Goal: Task Accomplishment & Management: Use online tool/utility

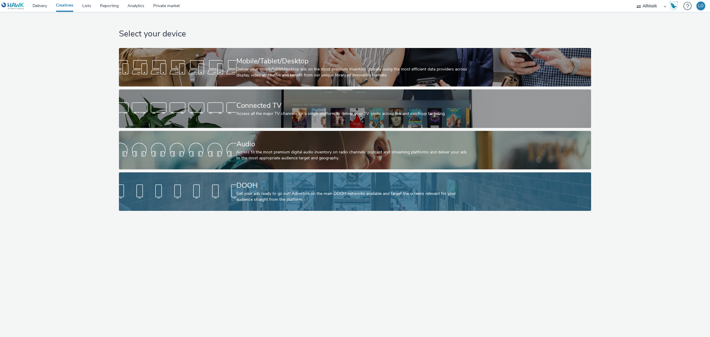
click at [215, 195] on div at bounding box center [178, 191] width 118 height 19
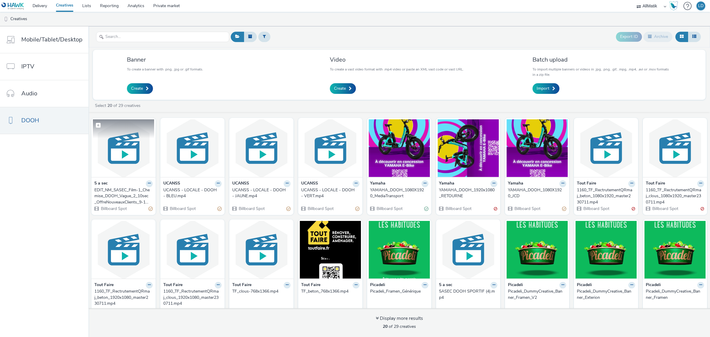
click at [124, 148] on img at bounding box center [123, 148] width 61 height 58
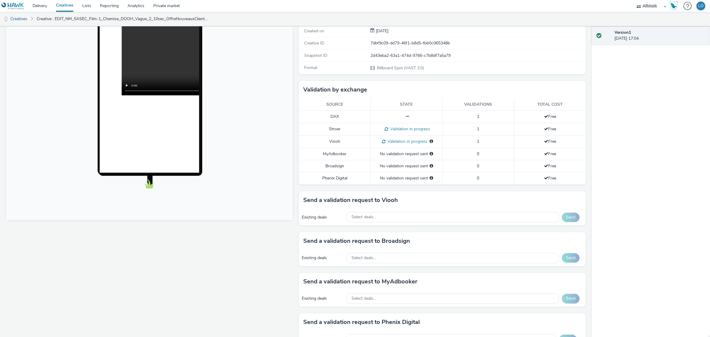
scroll to position [79, 0]
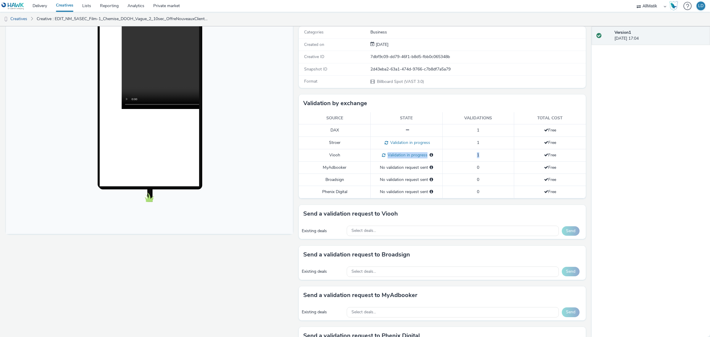
drag, startPoint x: 485, startPoint y: 155, endPoint x: 356, endPoint y: 157, distance: 129.4
click at [356, 157] on tr "Viooh Validation in progress Validation in progress for: MEDIATRANSPORTS_FR 1 F…" at bounding box center [442, 155] width 287 height 12
click at [356, 157] on td "Viooh" at bounding box center [335, 155] width 72 height 12
drag, startPoint x: 356, startPoint y: 157, endPoint x: 324, endPoint y: 159, distance: 31.8
click at [324, 159] on td "Viooh" at bounding box center [335, 155] width 72 height 12
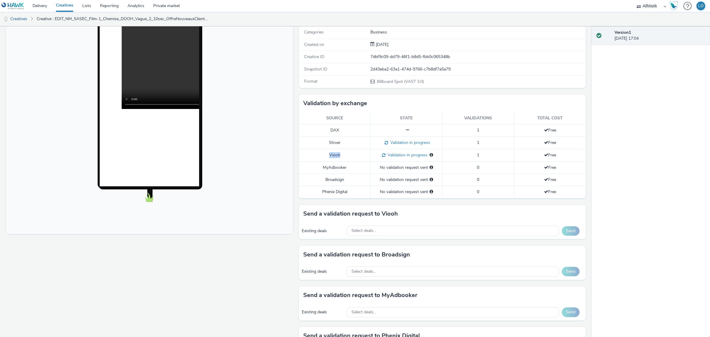
click at [324, 159] on td "Viooh" at bounding box center [335, 155] width 72 height 12
drag, startPoint x: 324, startPoint y: 159, endPoint x: 548, endPoint y: 155, distance: 223.2
click at [548, 155] on tr "Viooh Validation in progress Validation in progress for: MEDIATRANSPORTS_FR 1 F…" at bounding box center [442, 155] width 287 height 12
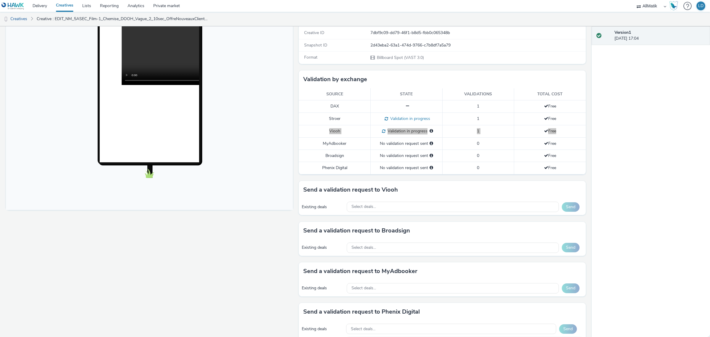
scroll to position [116, 0]
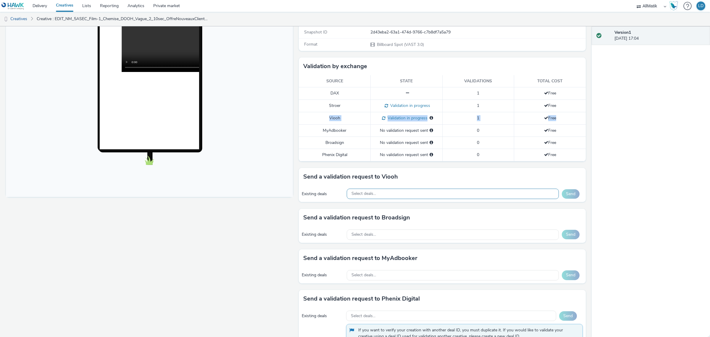
click at [391, 196] on div "Select deals..." at bounding box center [453, 194] width 213 height 10
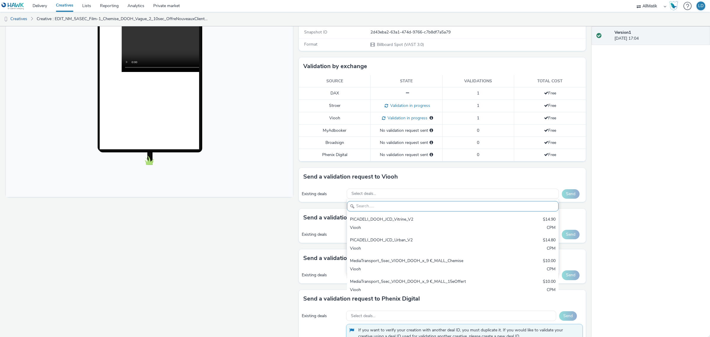
click at [263, 215] on div "Fullscreen" at bounding box center [151, 200] width 290 height 493
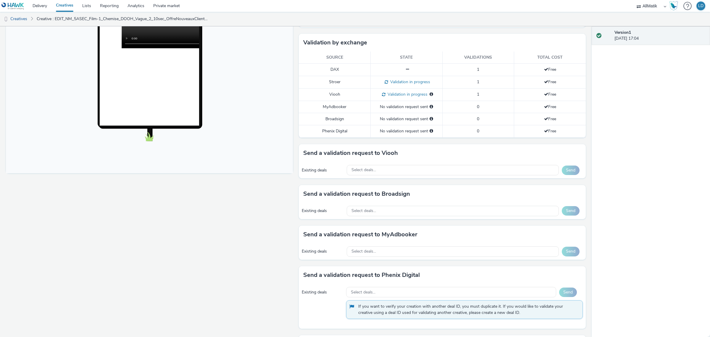
scroll to position [153, 0]
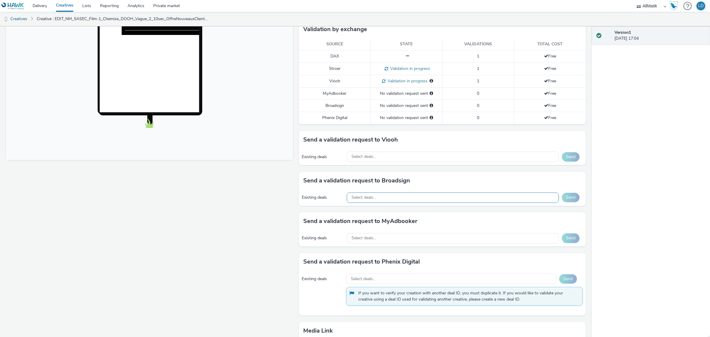
click at [379, 193] on div "Select deals..." at bounding box center [453, 197] width 213 height 10
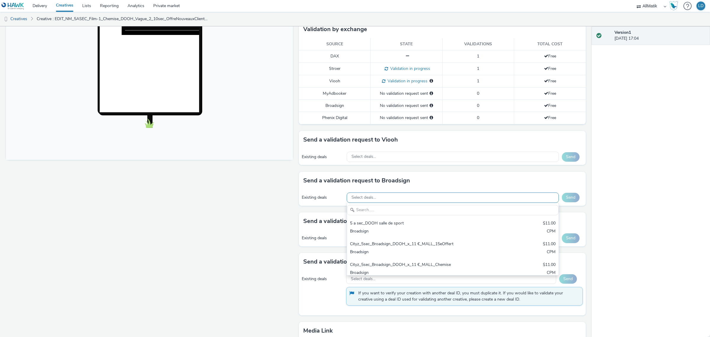
scroll to position [0, 0]
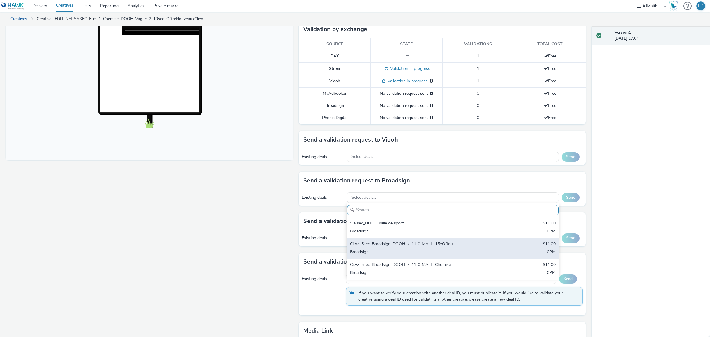
click at [405, 245] on div "Cityz_5sec_Broadsign_DOOH_x_11 €_MALL_15eOffert" at bounding box center [418, 244] width 136 height 7
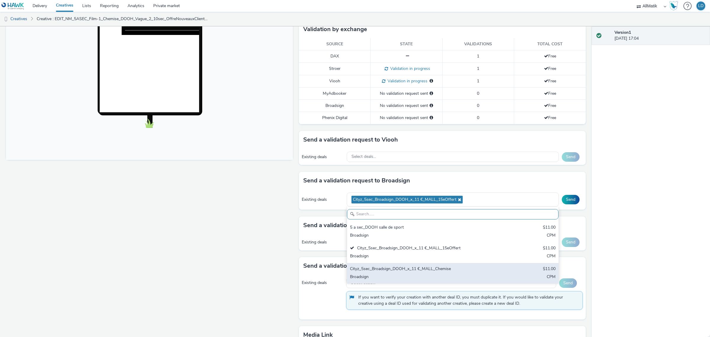
click at [402, 272] on div "Cityz_5sec_Broadsign_DOOH_x_11 €_MALL_Chemise" at bounding box center [418, 269] width 136 height 7
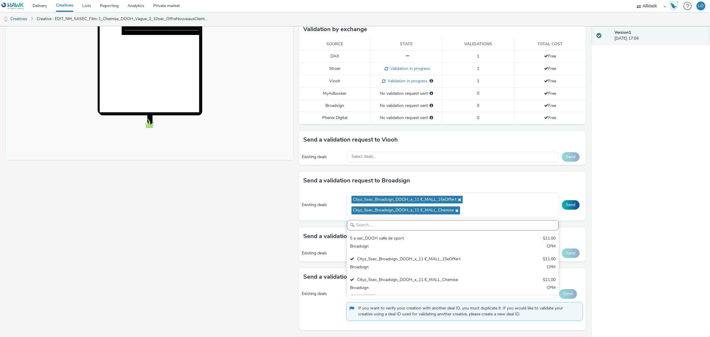
click at [285, 227] on div "Fullscreen" at bounding box center [151, 171] width 290 height 508
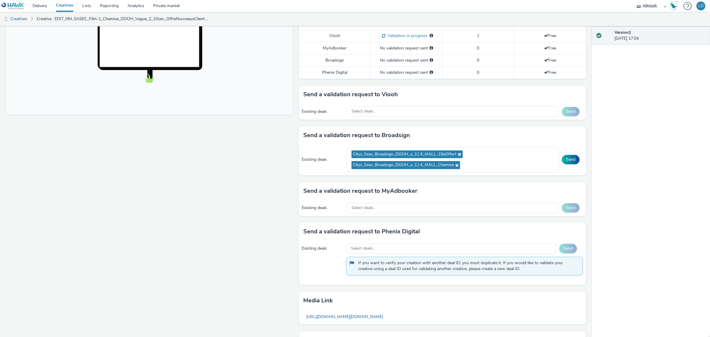
scroll to position [227, 0]
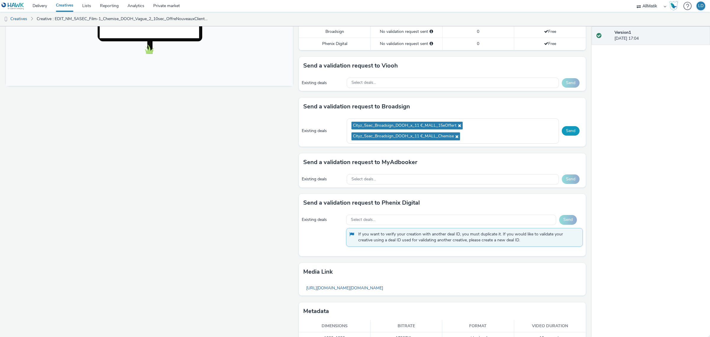
click at [566, 132] on button "Send" at bounding box center [571, 130] width 18 height 9
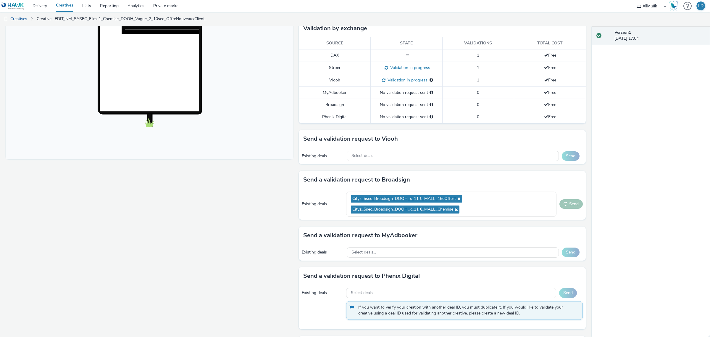
scroll to position [153, 0]
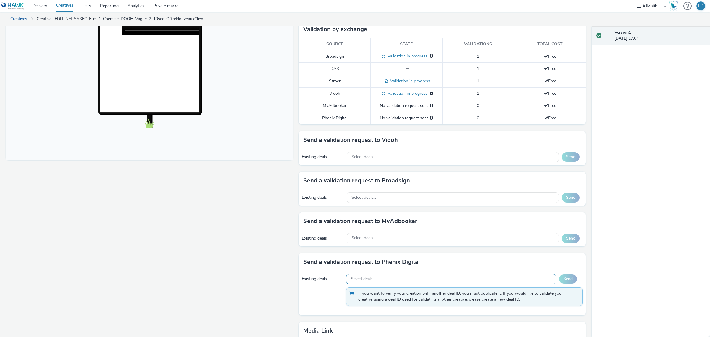
click at [363, 281] on span "Select deals..." at bounding box center [363, 278] width 25 height 5
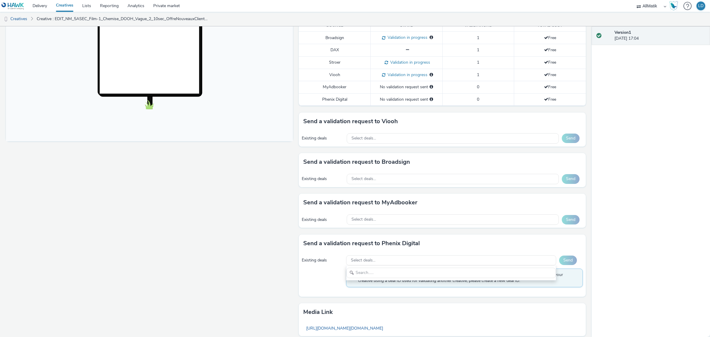
scroll to position [190, 0]
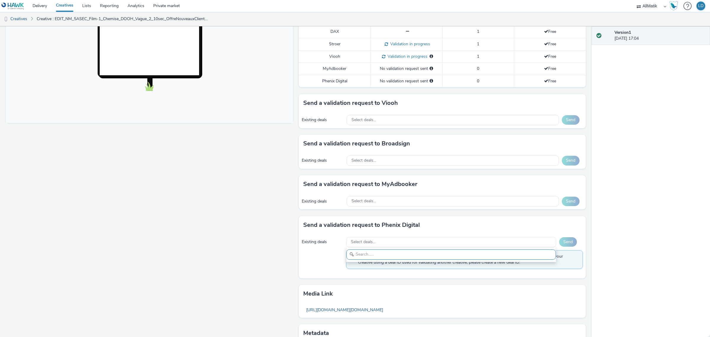
click at [366, 256] on input "text" at bounding box center [452, 254] width 210 height 10
click at [370, 244] on span "Select deals..." at bounding box center [363, 241] width 25 height 5
click at [371, 243] on div "Select deals..." at bounding box center [451, 242] width 210 height 10
click at [368, 255] on input "text" at bounding box center [452, 254] width 210 height 10
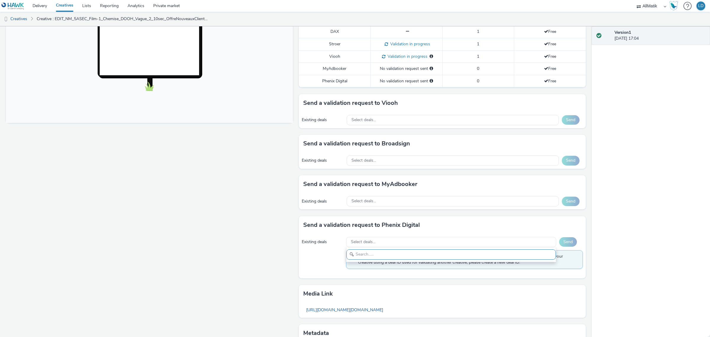
click at [368, 255] on input "text" at bounding box center [452, 254] width 210 height 10
click at [370, 244] on span "Select deals..." at bounding box center [363, 241] width 25 height 5
click at [372, 242] on span "Select deals..." at bounding box center [363, 241] width 25 height 5
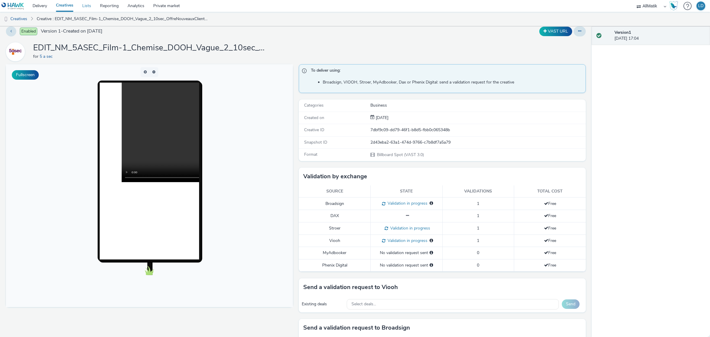
scroll to position [5, 0]
drag, startPoint x: 329, startPoint y: 266, endPoint x: 348, endPoint y: 266, distance: 19.2
click at [348, 266] on td "Phenix Digital" at bounding box center [335, 266] width 72 height 12
click at [347, 266] on td "Phenix Digital" at bounding box center [335, 266] width 72 height 12
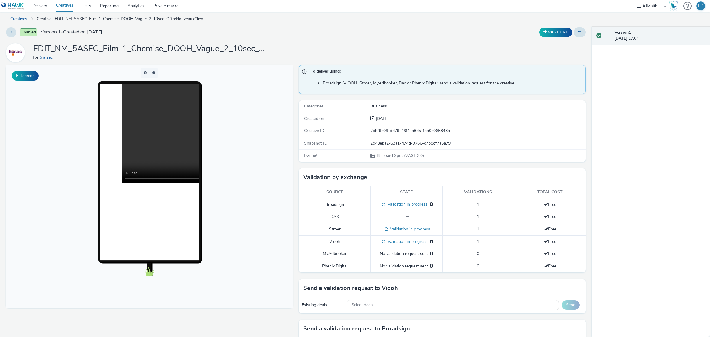
click at [346, 266] on td "Phenix Digital" at bounding box center [335, 266] width 72 height 12
click at [337, 266] on td "Phenix Digital" at bounding box center [335, 266] width 72 height 12
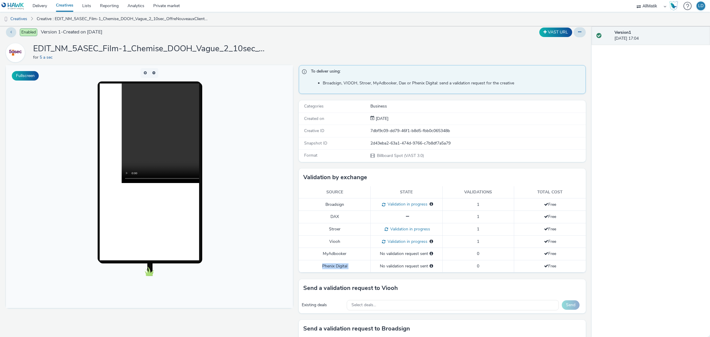
click at [331, 267] on td "Phenix Digital" at bounding box center [335, 266] width 72 height 12
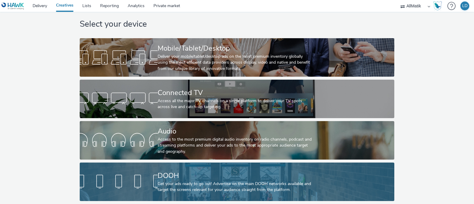
scroll to position [15, 0]
click at [141, 183] on div at bounding box center [119, 181] width 78 height 19
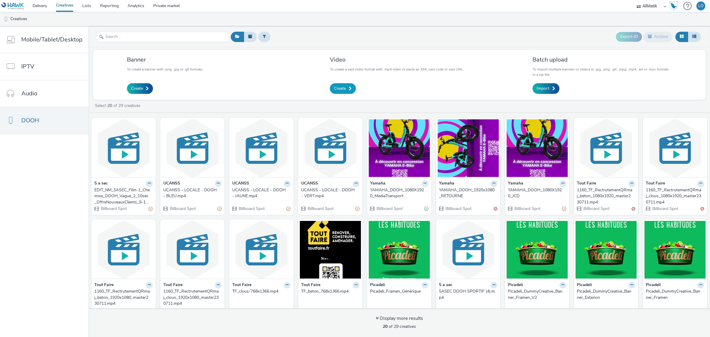
click at [337, 89] on span "Create" at bounding box center [340, 89] width 12 height 6
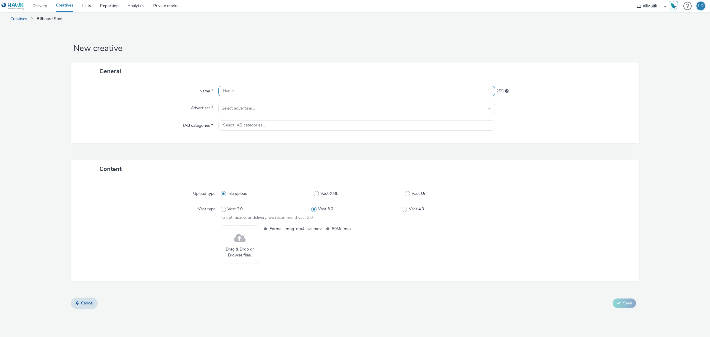
click at [254, 92] on input "text" at bounding box center [356, 91] width 277 height 10
click at [248, 109] on div "Select advertiser..." at bounding box center [351, 108] width 265 height 9
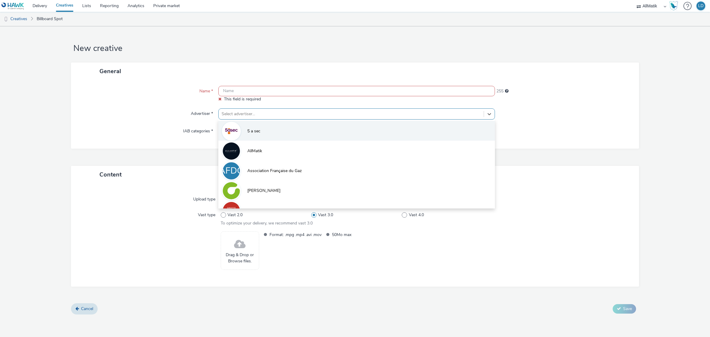
click at [244, 128] on li "5 a sec" at bounding box center [356, 131] width 277 height 20
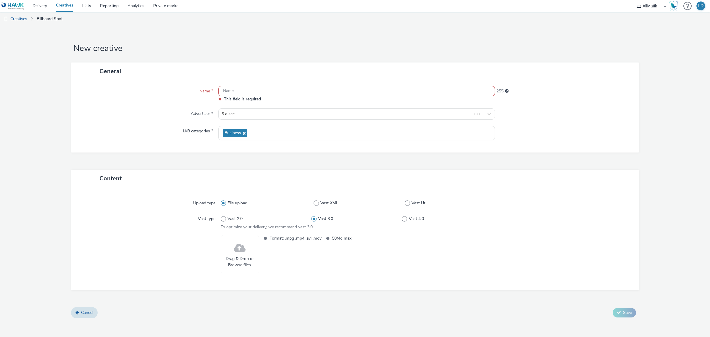
click at [236, 96] on input "text" at bounding box center [356, 91] width 277 height 10
paste input "Hawk_Standard_In-stream_Cityz_x_15s_V1"
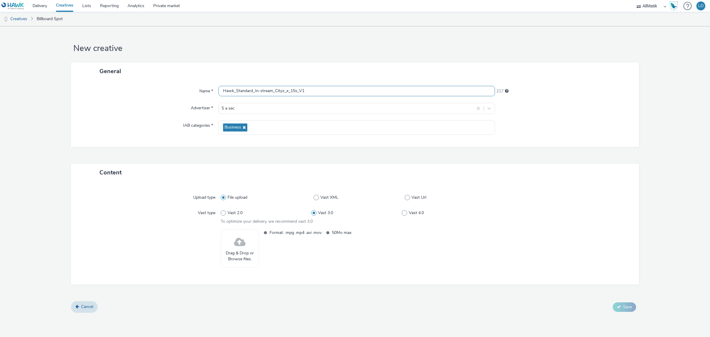
drag, startPoint x: 273, startPoint y: 92, endPoint x: 255, endPoint y: 94, distance: 17.5
click at [255, 94] on input "Hawk_Standard_In-stream_Cityz_x_15s_V1" at bounding box center [356, 91] width 277 height 10
type input "Hawk_Standard_DOOH_Cityz_x_15s_V1"
click at [240, 204] on span at bounding box center [240, 242] width 12 height 16
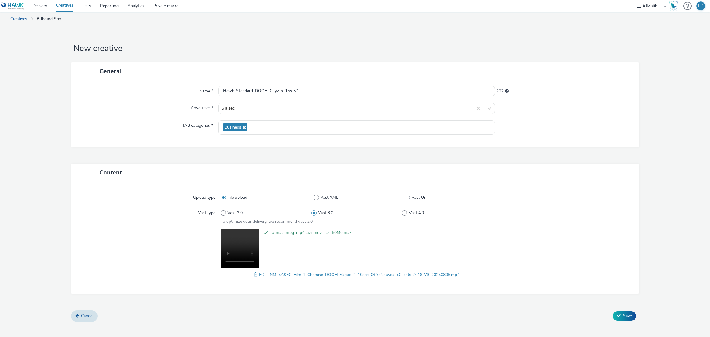
click at [179, 204] on div at bounding box center [151, 253] width 139 height 49
click at [473, 204] on span "Save" at bounding box center [627, 316] width 9 height 6
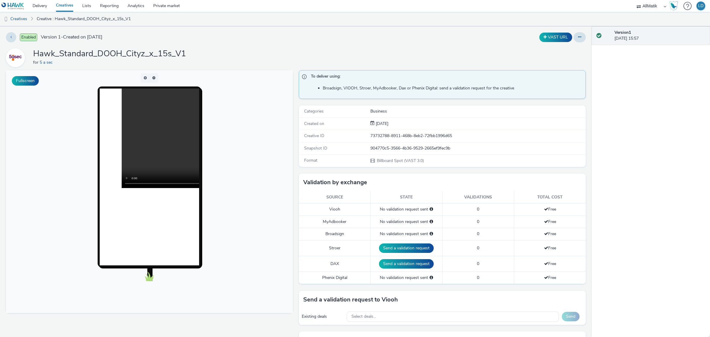
click at [152, 156] on video at bounding box center [221, 138] width 199 height 99
click at [473, 39] on button at bounding box center [580, 37] width 12 height 10
click at [473, 47] on link "Edit" at bounding box center [564, 49] width 44 height 12
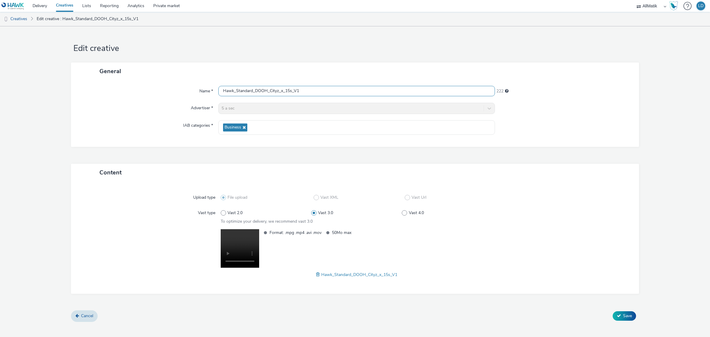
click at [291, 91] on input "Hawk_Standard_DOOH_Cityz_x_15s_V1" at bounding box center [356, 91] width 277 height 10
type input "Hawk_Standard_DOOH_Cityz_x_10s_V1"
click at [473, 204] on span "Save" at bounding box center [627, 316] width 9 height 6
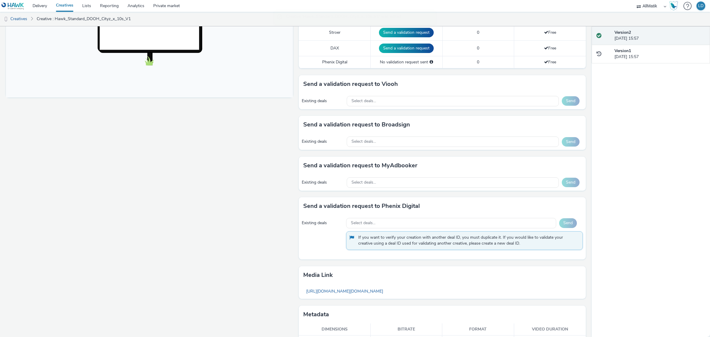
scroll to position [222, 0]
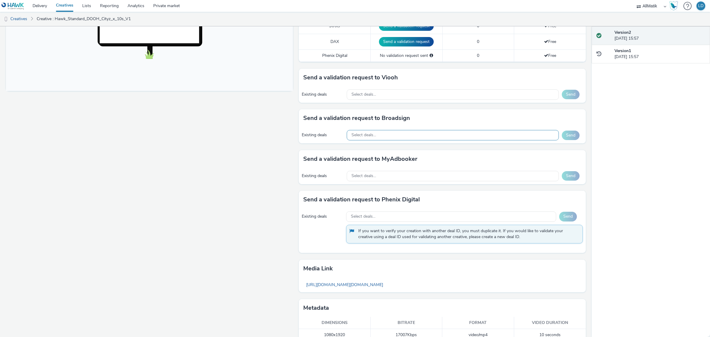
click at [359, 137] on span "Select deals..." at bounding box center [364, 135] width 25 height 5
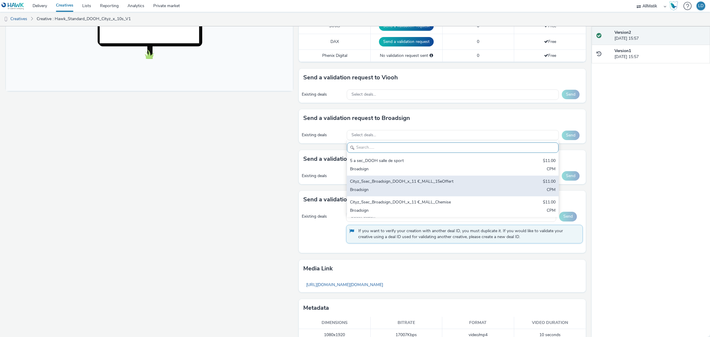
click at [387, 183] on div "Cityz_5sec_Broadsign_DOOH_x_11 €_MALL_15eOffert" at bounding box center [418, 181] width 136 height 7
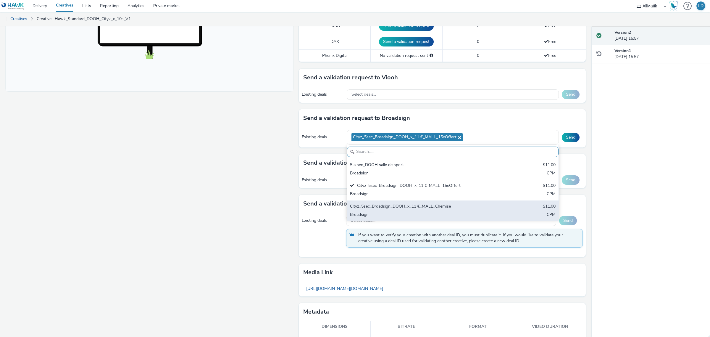
click at [391, 204] on div "Cityz_5sec_Broadsign_DOOH_x_11 €_MALL_Chemise" at bounding box center [418, 206] width 136 height 7
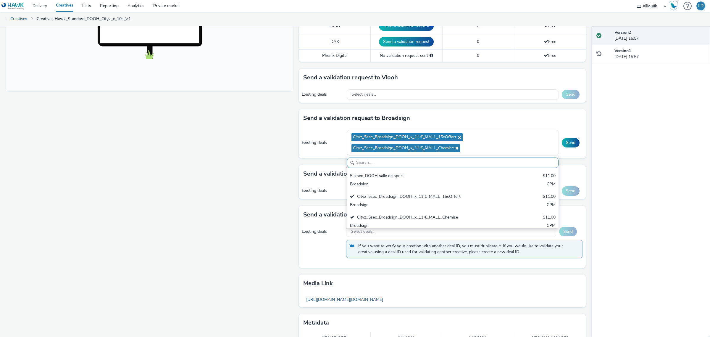
click at [234, 175] on div "Fullscreen" at bounding box center [151, 105] width 290 height 514
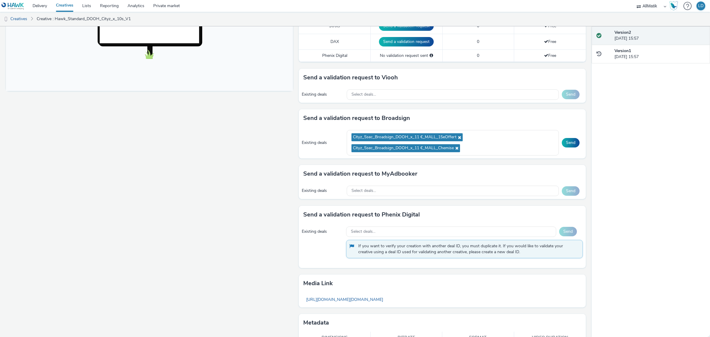
scroll to position [249, 0]
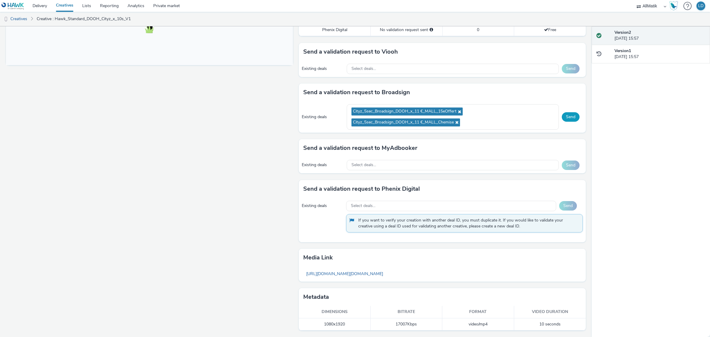
click at [473, 117] on button "Send" at bounding box center [571, 116] width 18 height 9
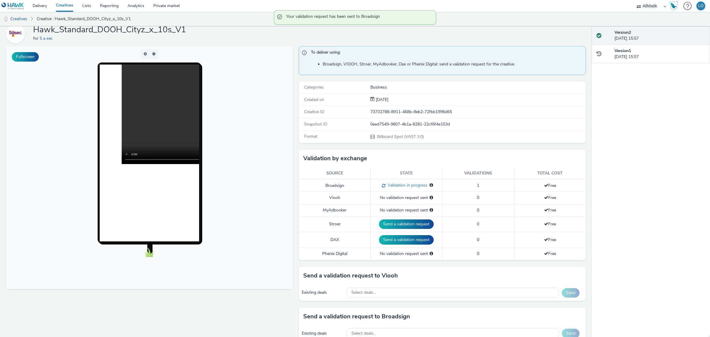
scroll to position [0, 0]
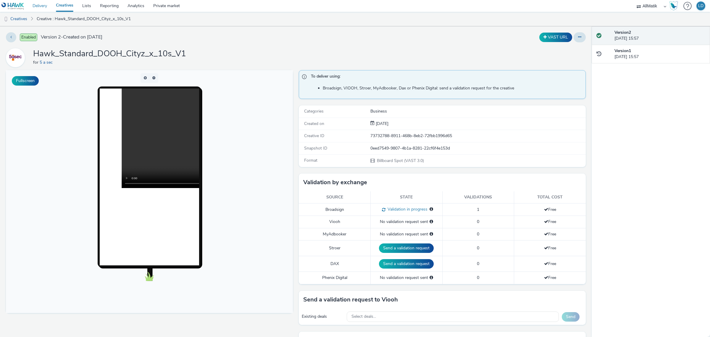
click at [41, 6] on link "Delivery" at bounding box center [39, 6] width 23 height 12
